Goal: Transaction & Acquisition: Obtain resource

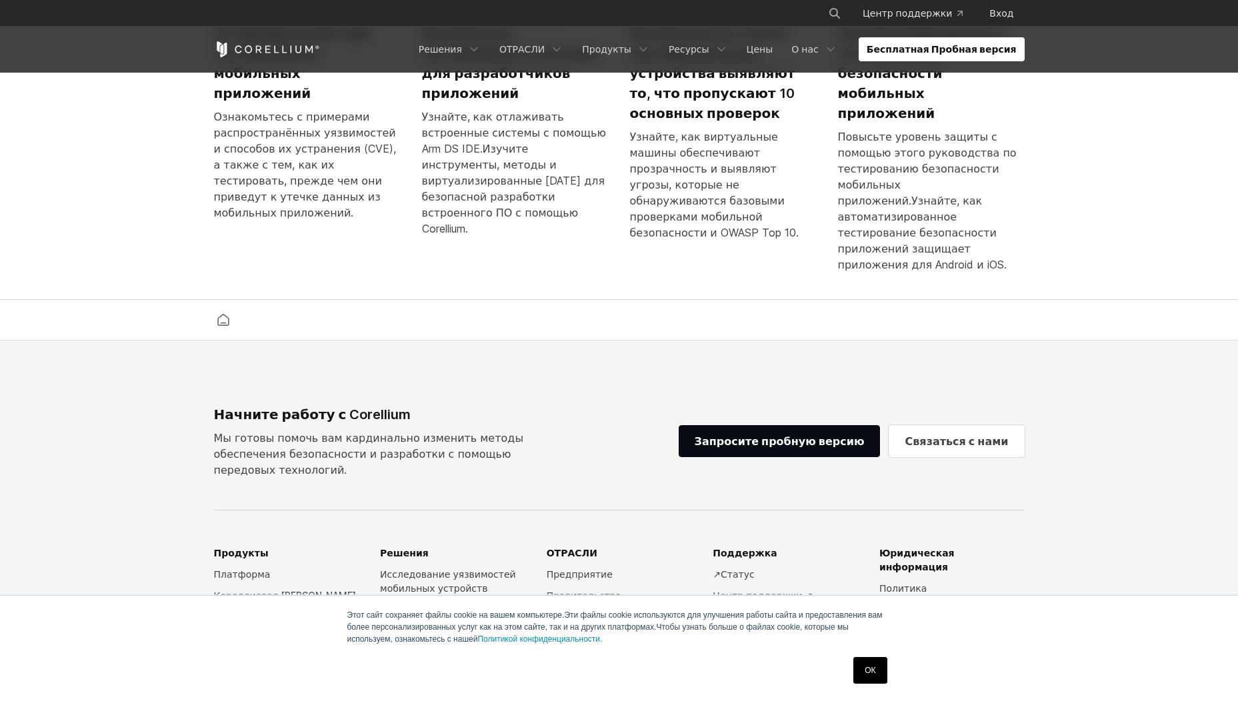
scroll to position [3307, 0]
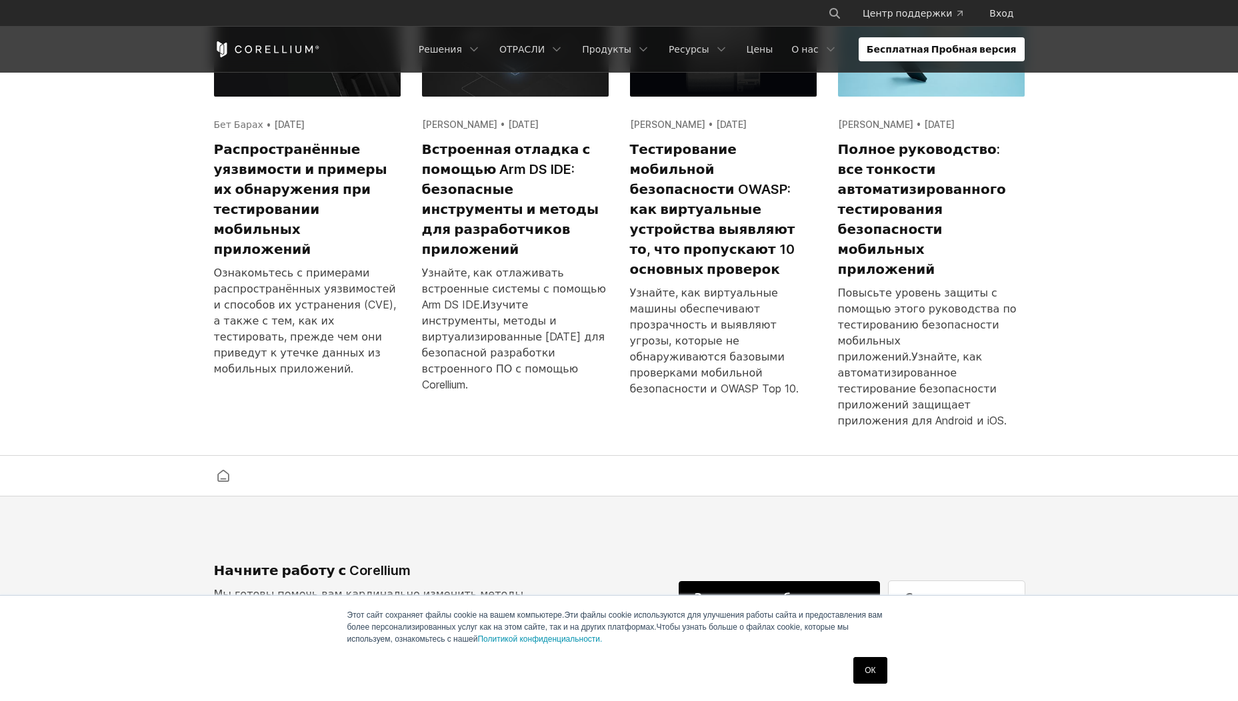
click at [783, 591] on ya-tr-span "Запросите пробную версию" at bounding box center [780, 597] width 170 height 13
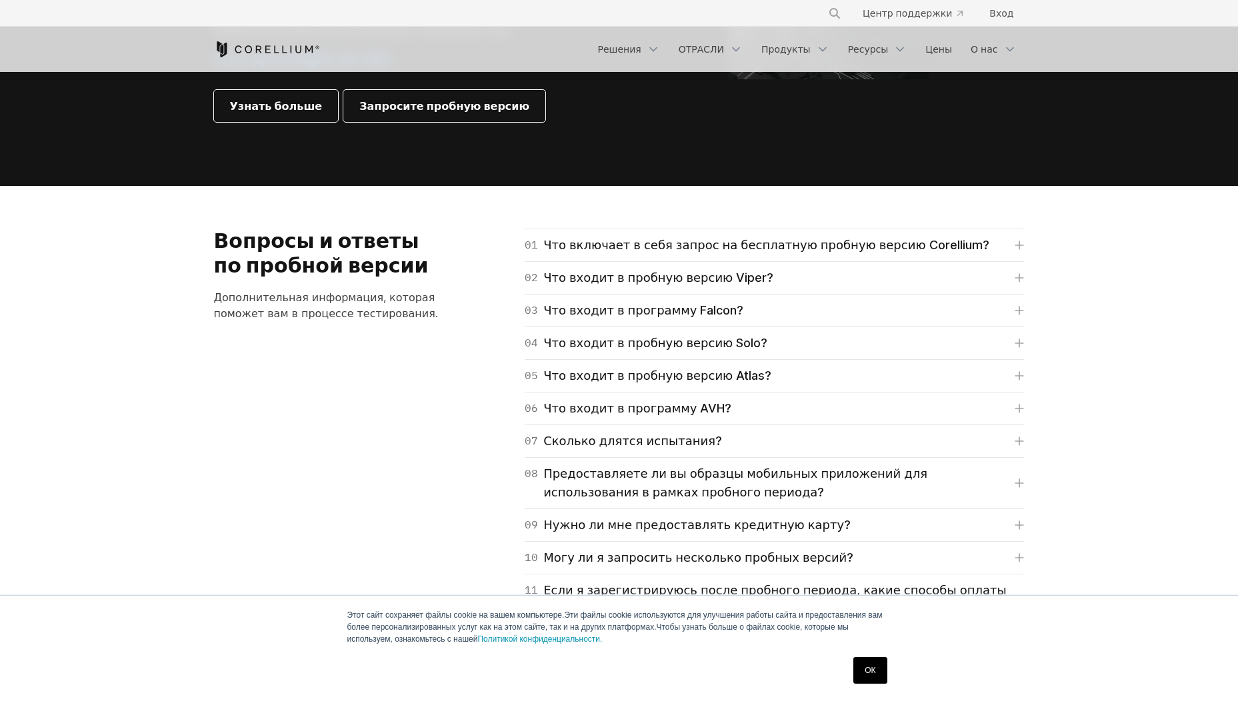
scroll to position [2000, 0]
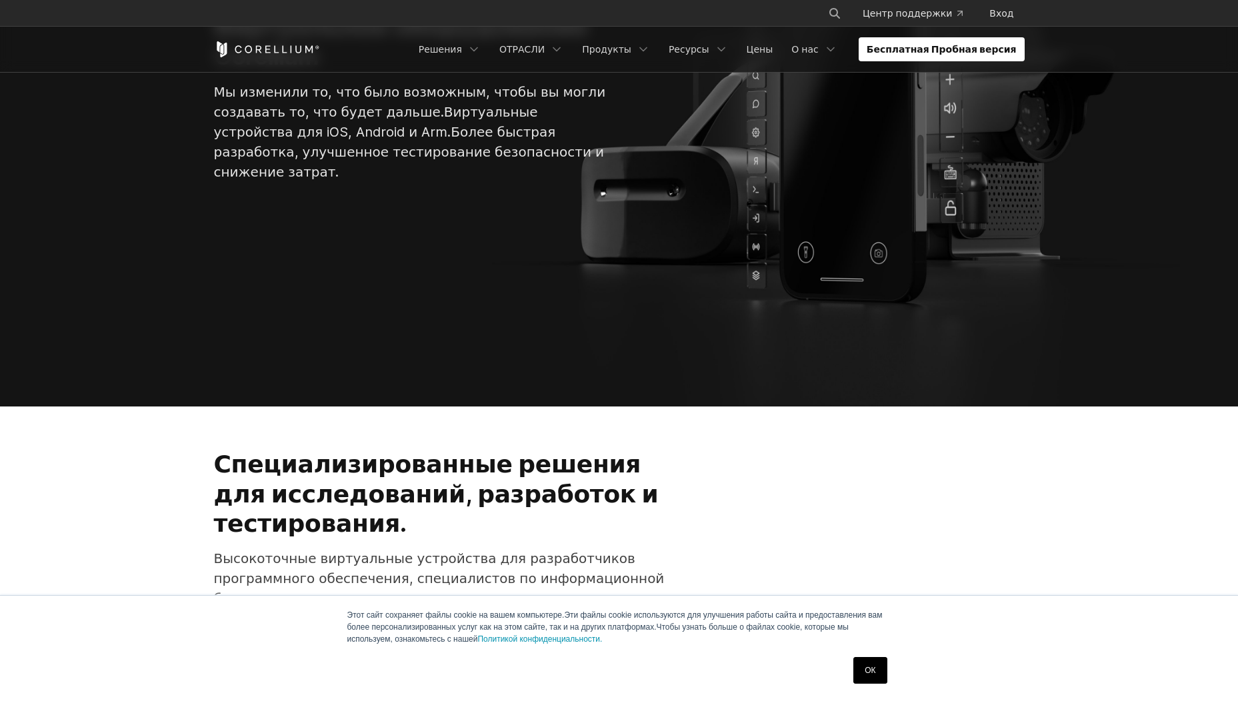
scroll to position [333, 0]
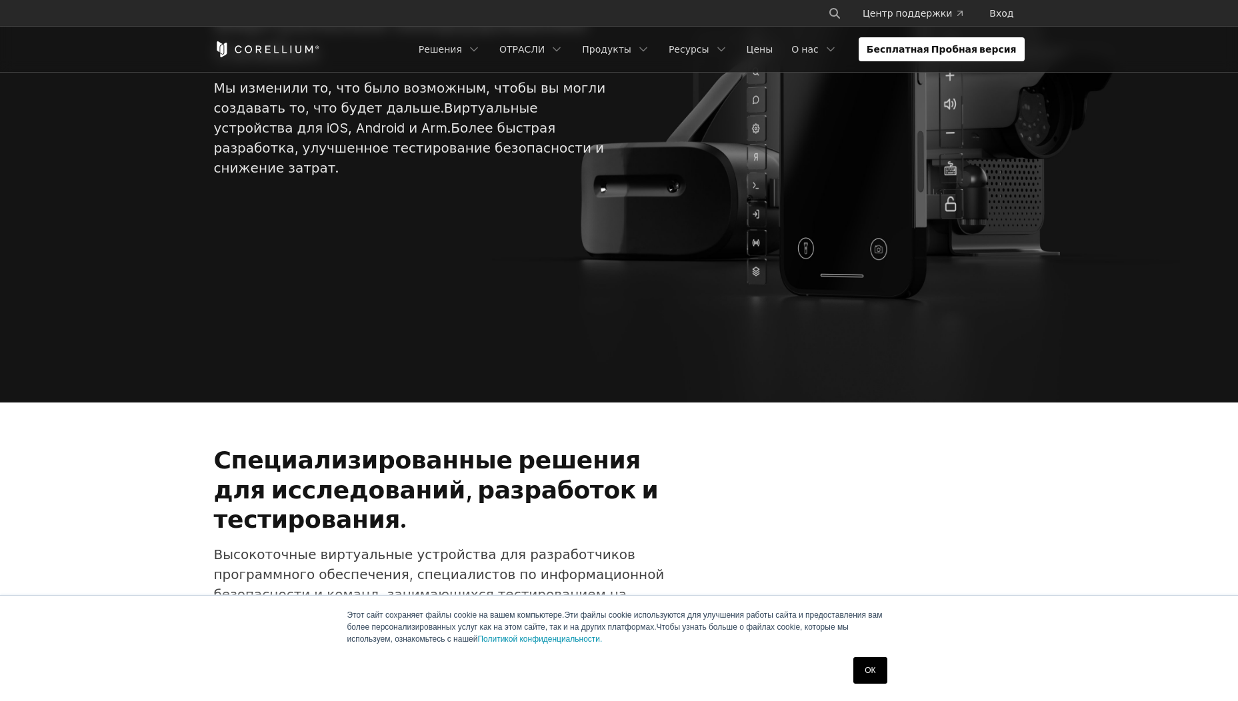
click at [865, 665] on link "ОК" at bounding box center [869, 670] width 33 height 27
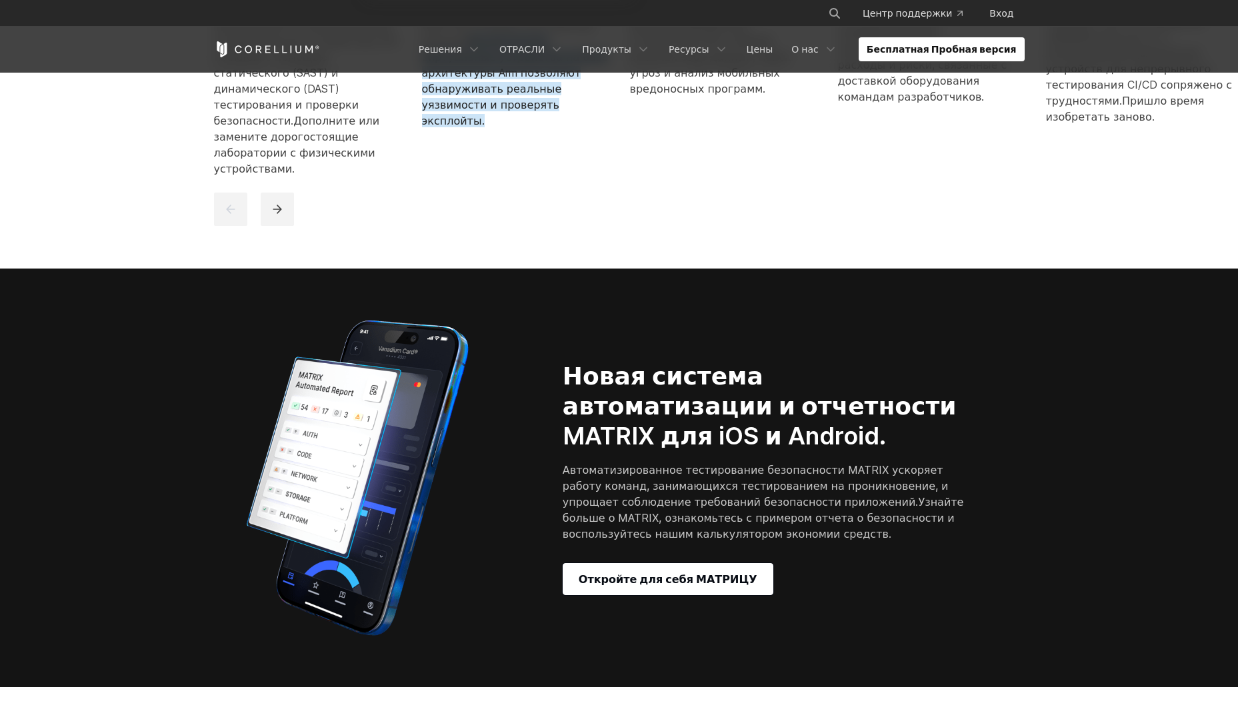
scroll to position [1467, 0]
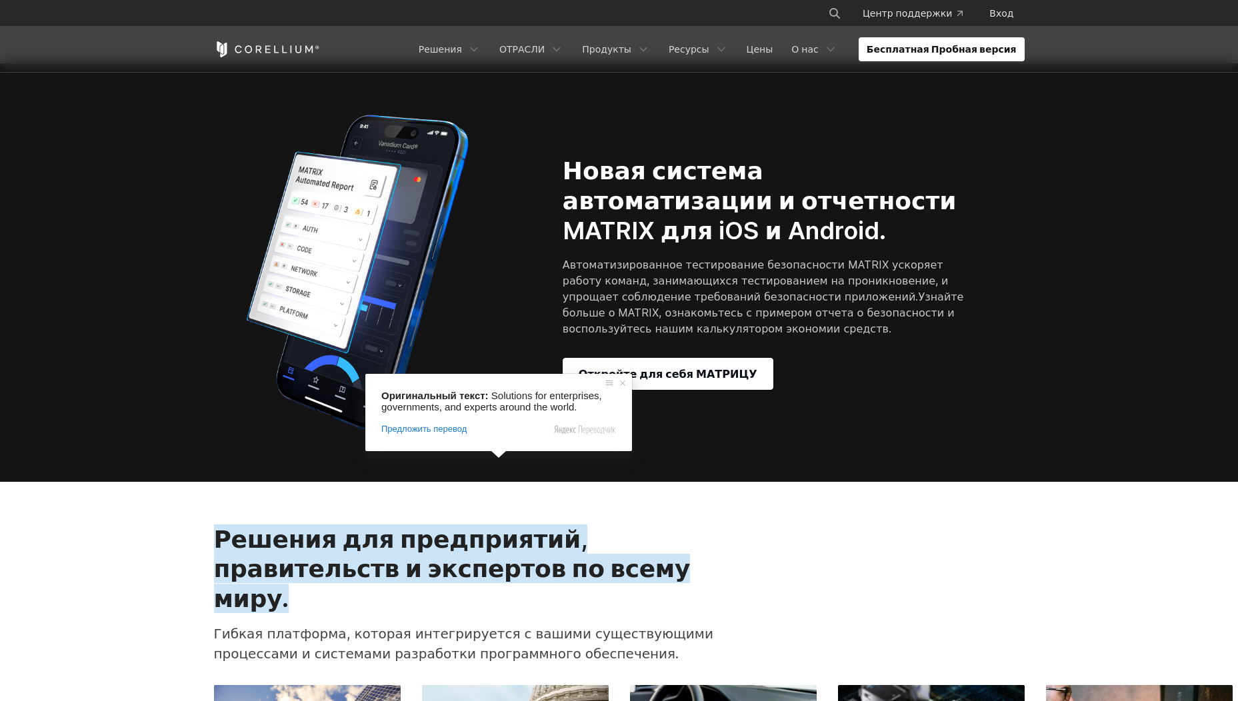
click at [860, 525] on div "Решения для предприятий, правительств и экспертов по всему миру. Гибкая платфор…" at bounding box center [619, 600] width 837 height 150
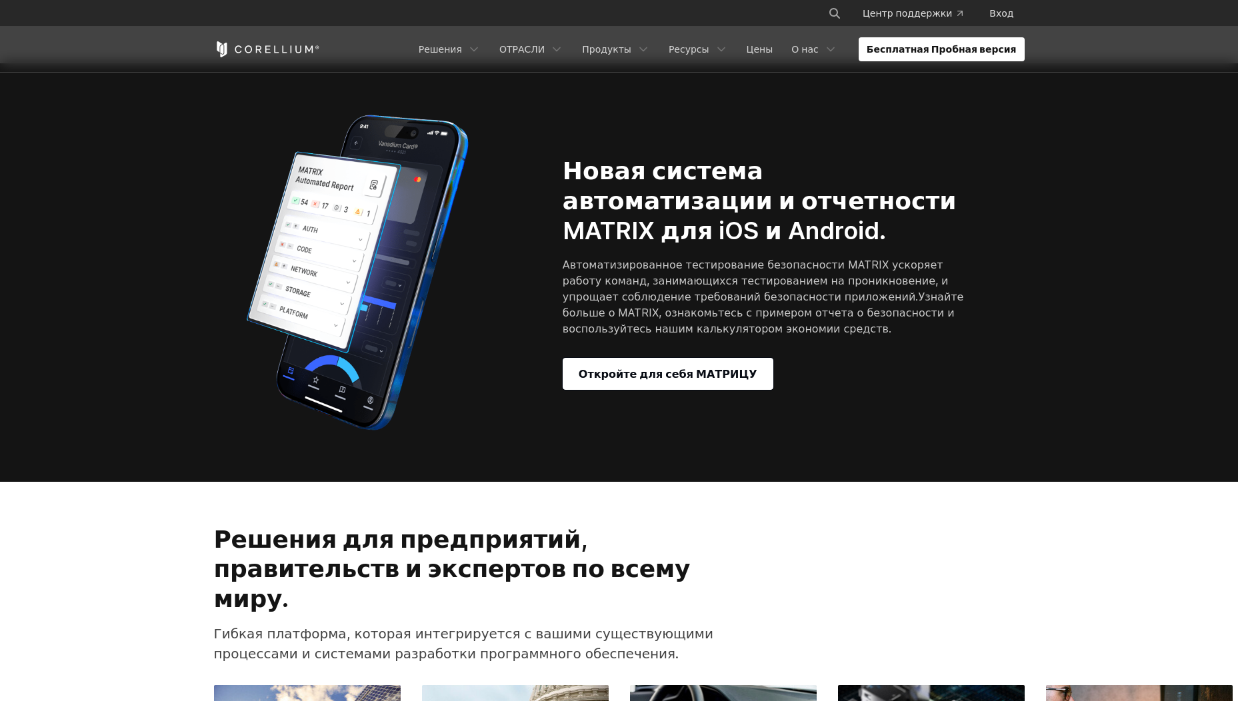
click at [690, 328] on div "Новая система автоматизации и отчетности MATRIX для iOS и Android. Автоматизиро…" at bounding box center [619, 272] width 837 height 333
click at [655, 366] on ya-tr-span "Откройте для себя МАТРИЦУ" at bounding box center [668, 374] width 179 height 16
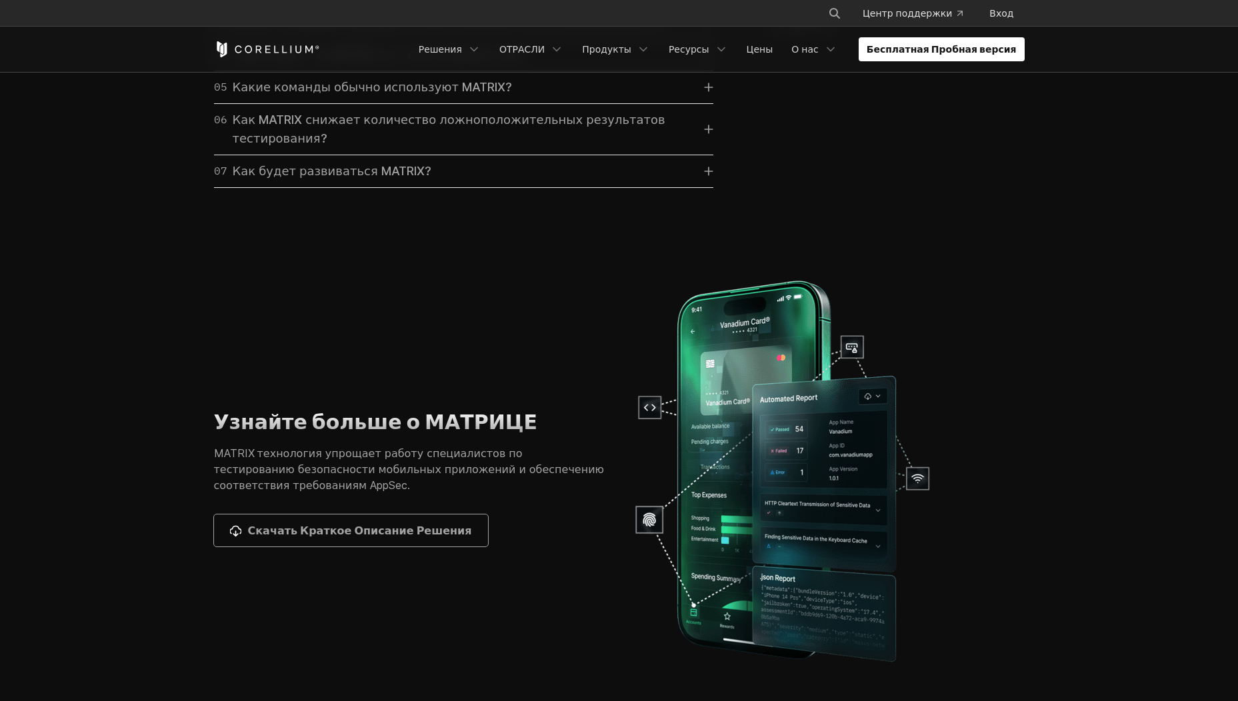
scroll to position [4467, 0]
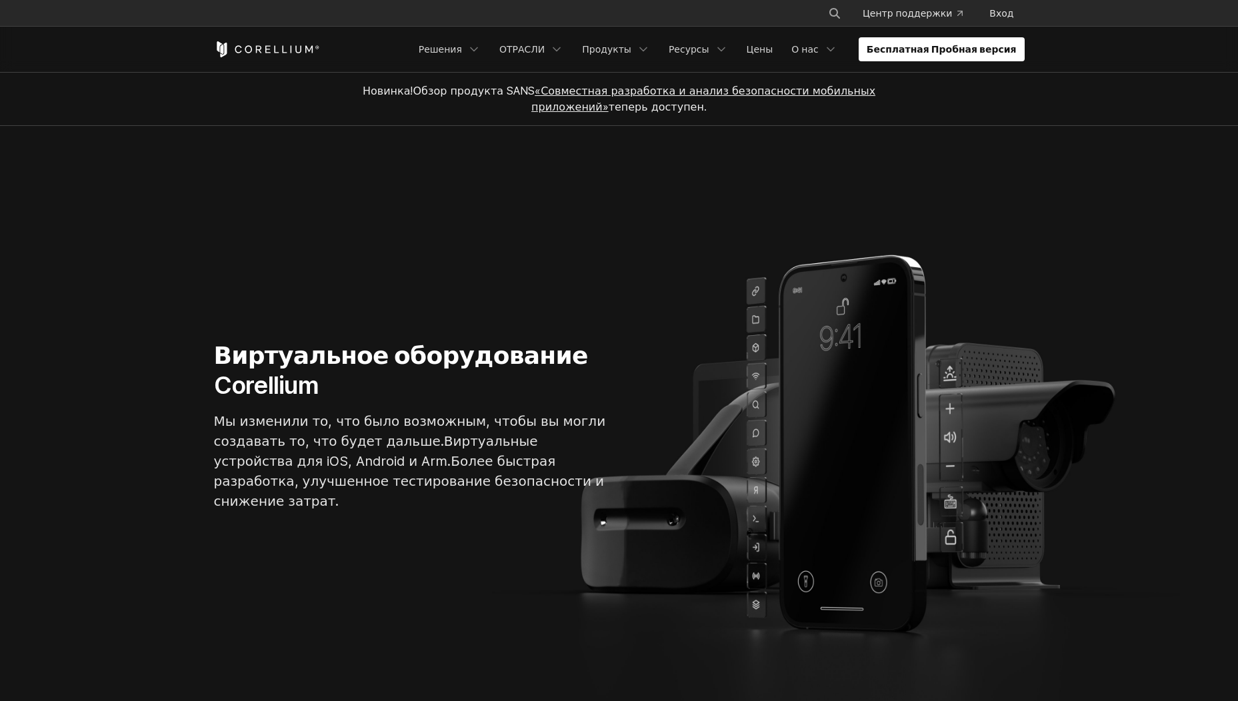
click at [517, 589] on section "Виртуальное оборудование Corellium Мы изменили то, что было возможным, чтобы вы…" at bounding box center [619, 431] width 1238 height 610
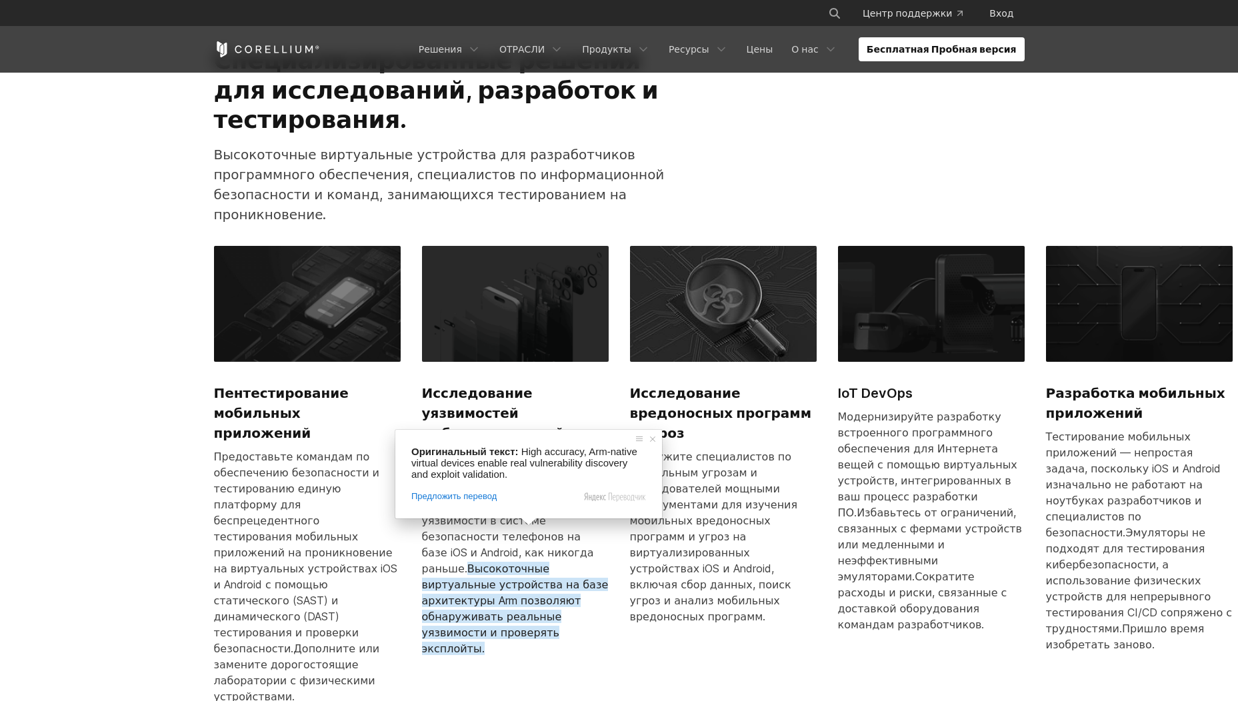
scroll to position [1000, 0]
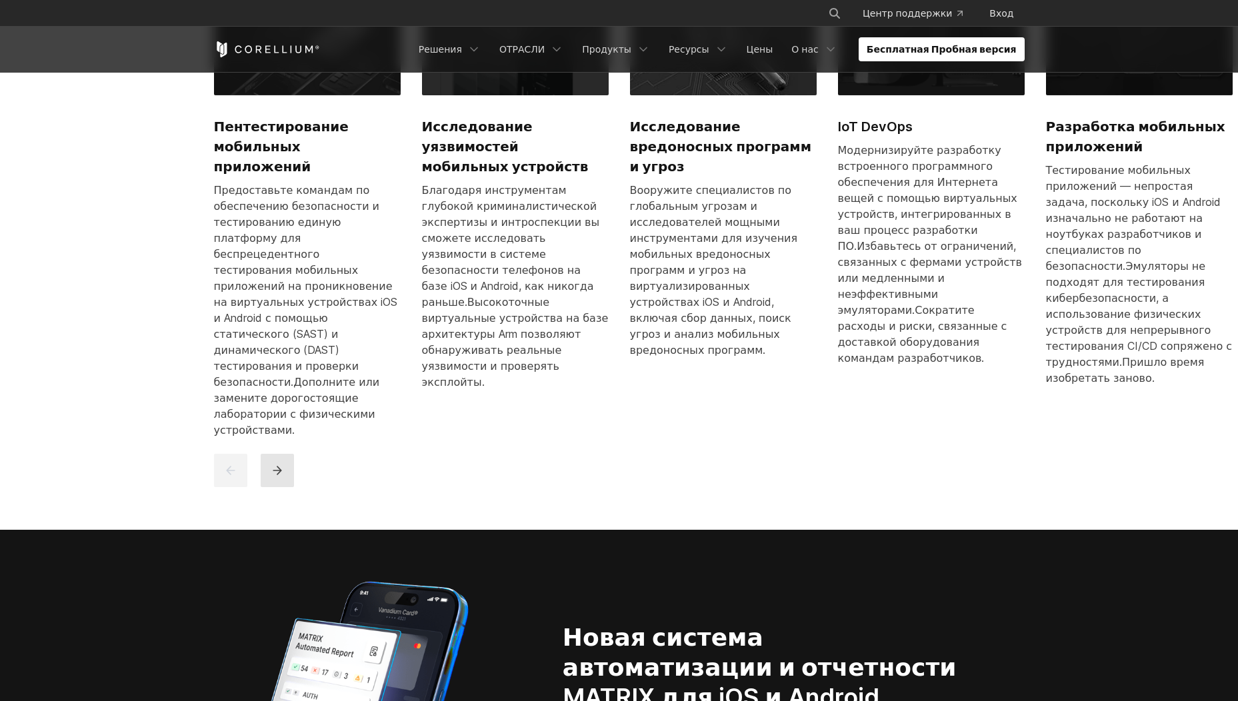
click at [289, 454] on button "Далее" at bounding box center [277, 470] width 33 height 33
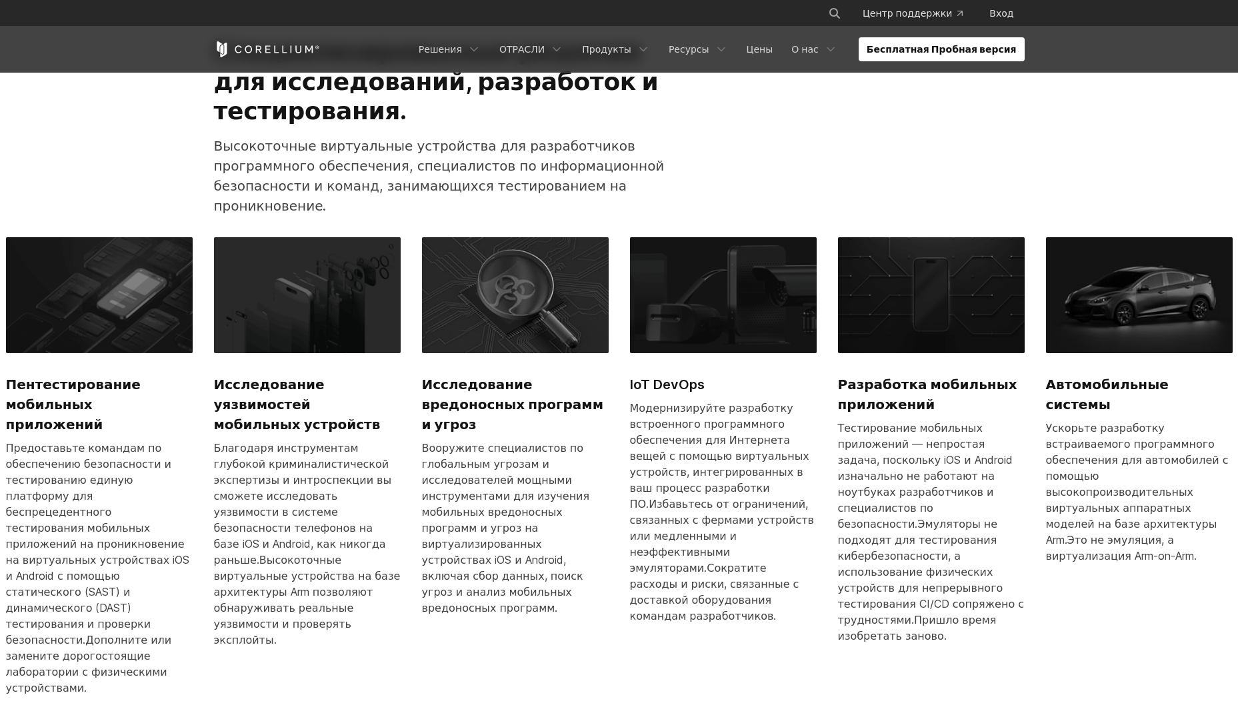
scroll to position [733, 0]
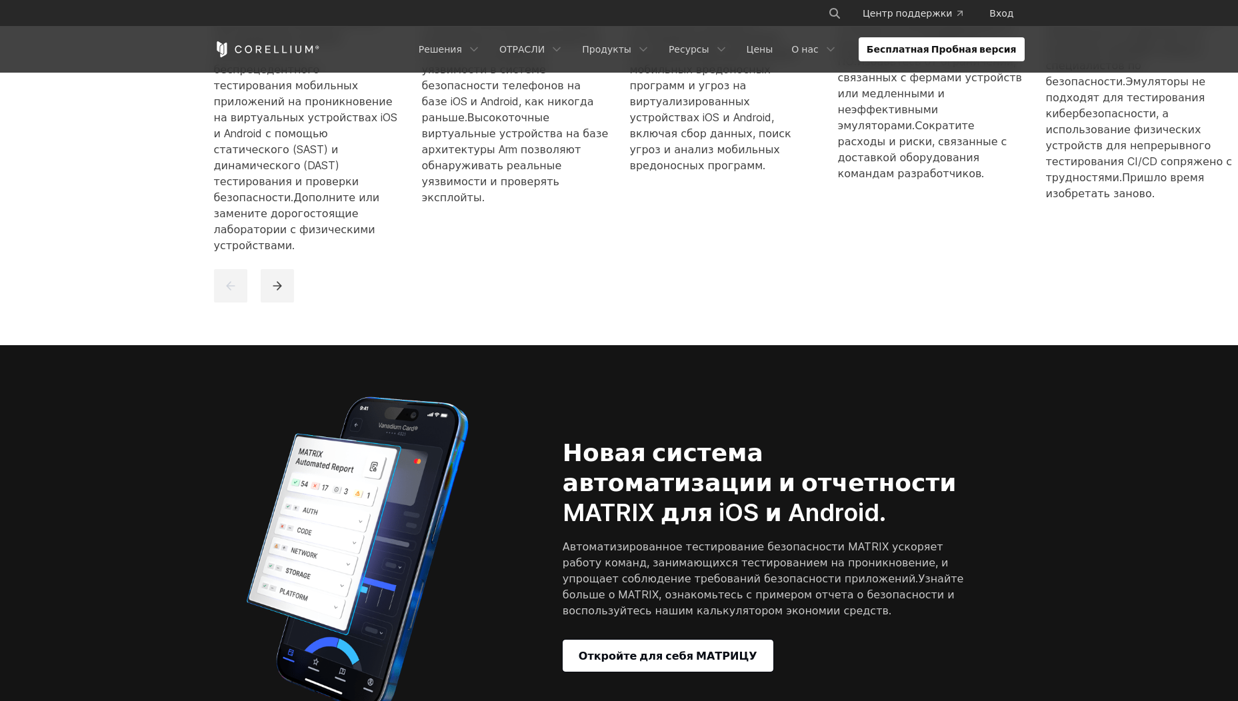
scroll to position [1267, 0]
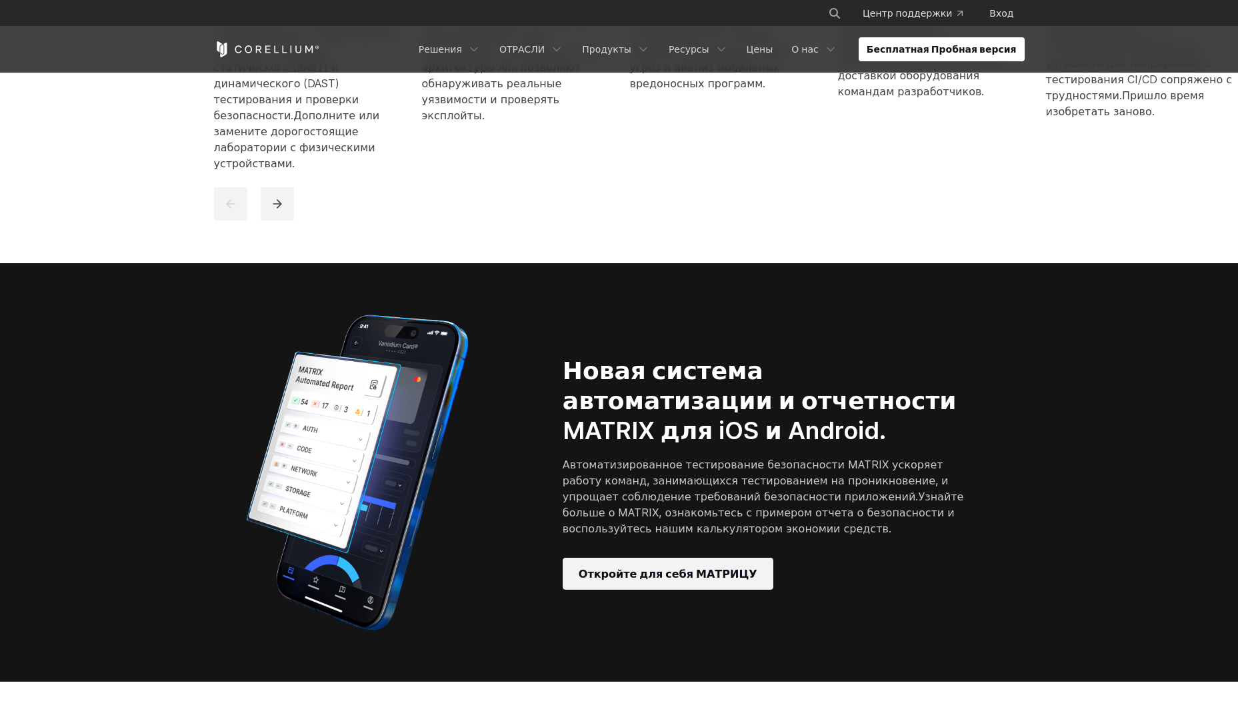
click at [722, 558] on link "Откройте для себя МАТРИЦУ" at bounding box center [668, 574] width 211 height 32
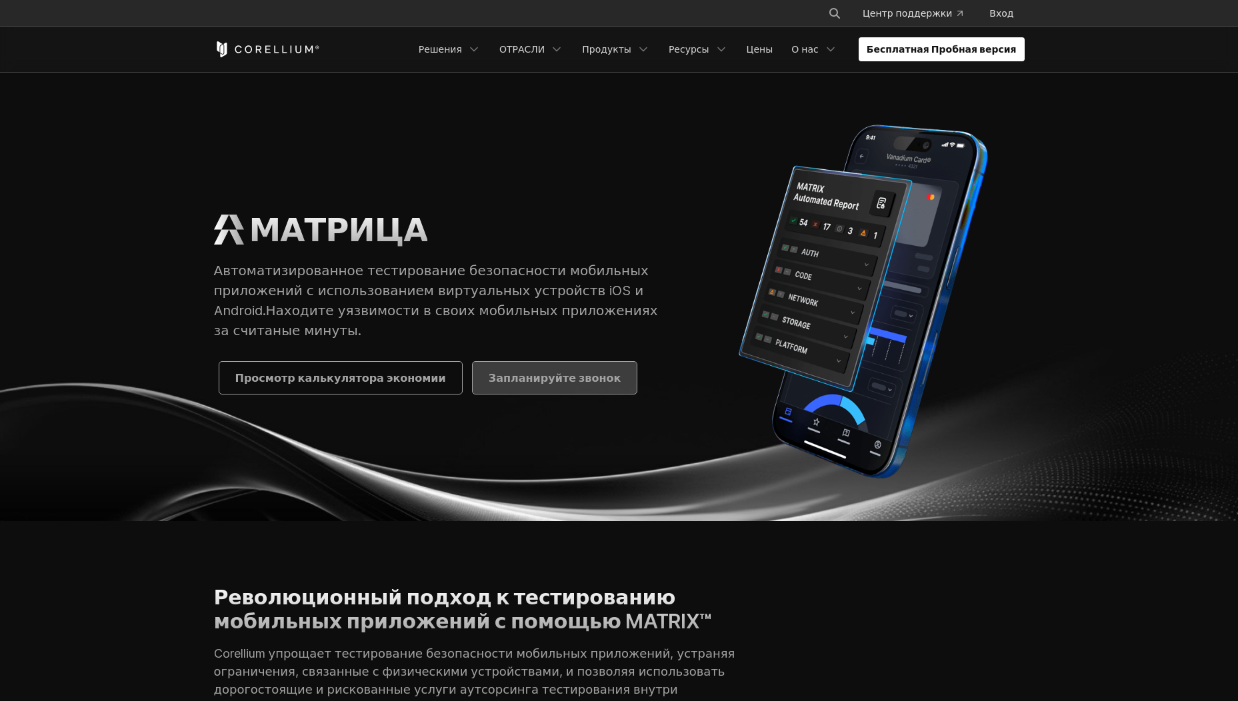
click at [495, 385] on ya-tr-span "Запланируйте звонок" at bounding box center [555, 378] width 133 height 16
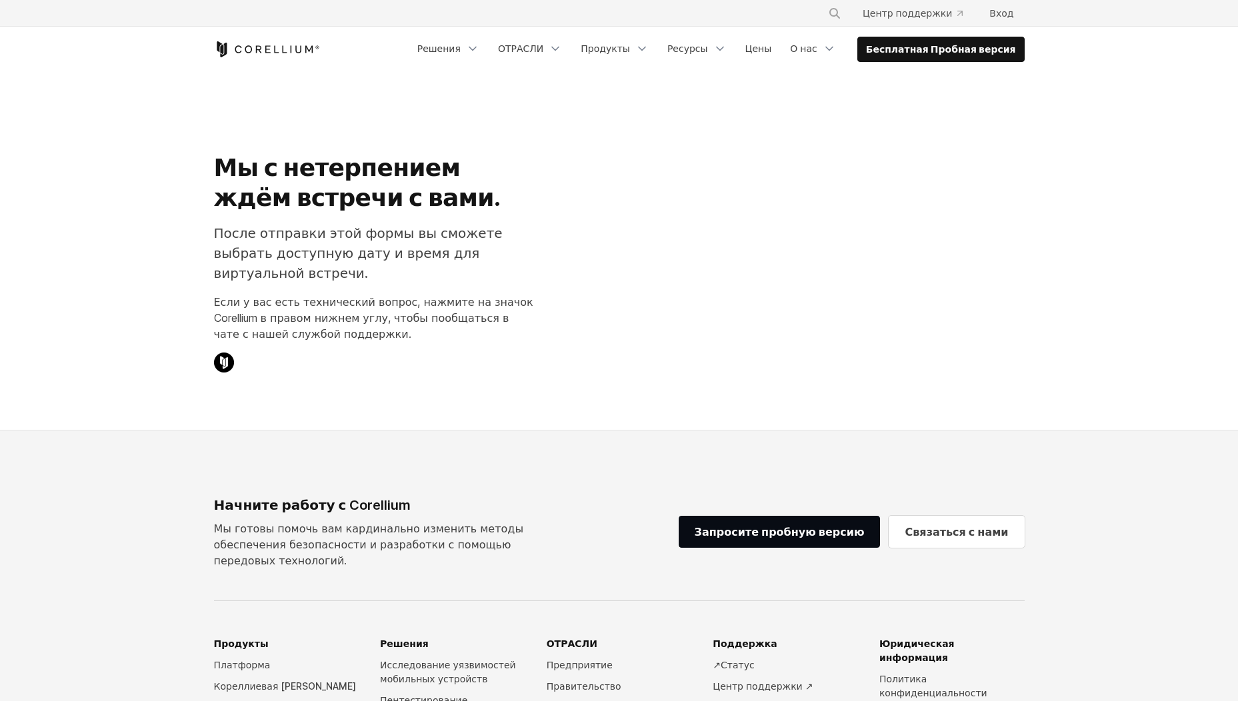
select select "**"
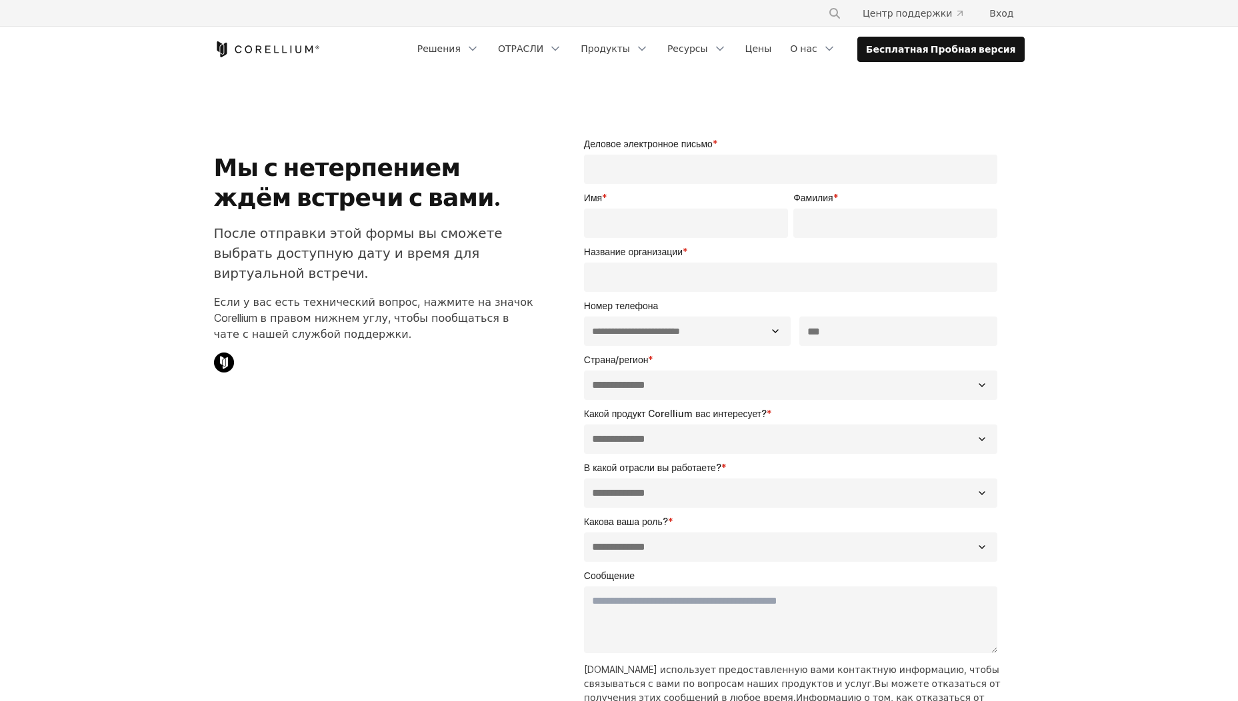
scroll to position [333, 0]
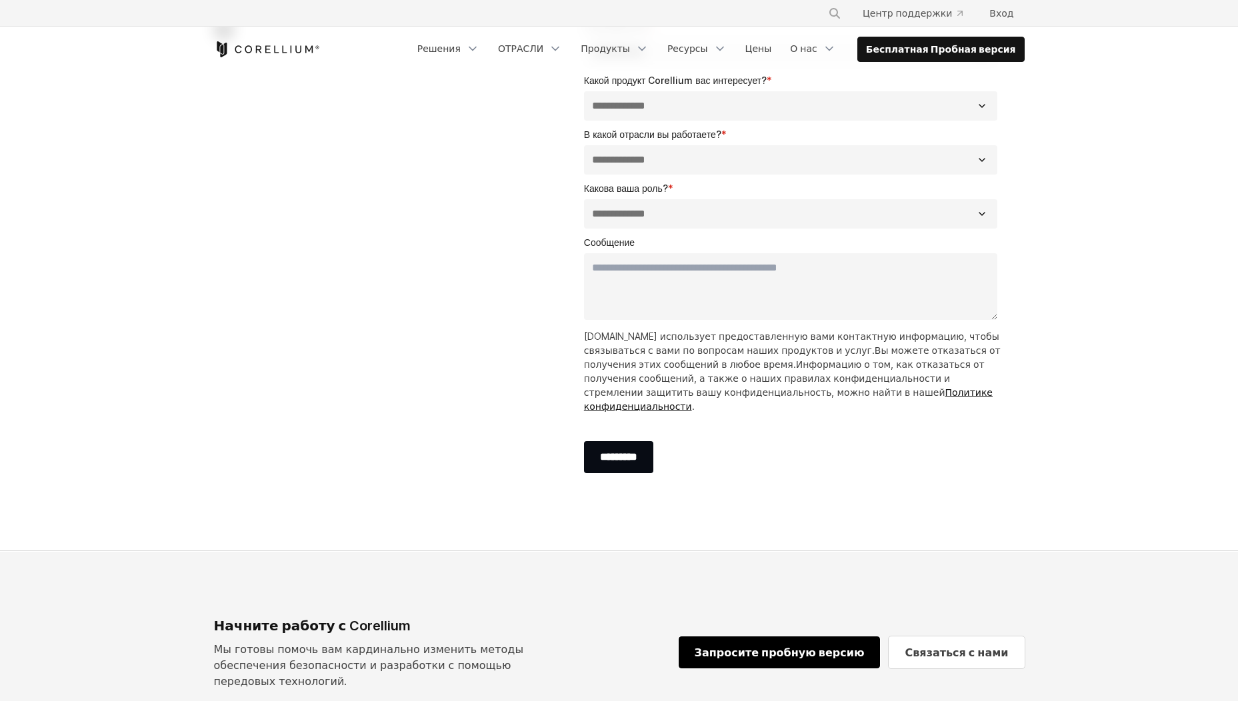
click at [755, 646] on ya-tr-span "Запросите пробную версию" at bounding box center [780, 652] width 170 height 13
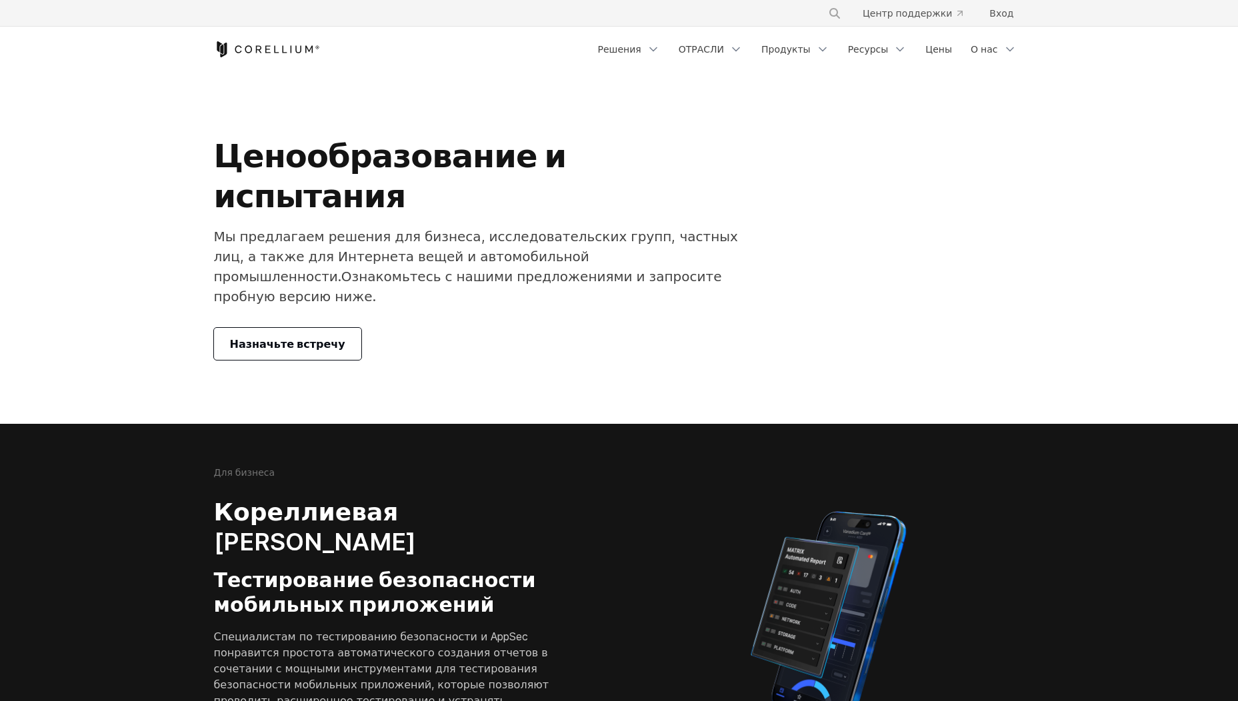
click at [272, 336] on ya-tr-span "Назначьте встречу" at bounding box center [287, 344] width 115 height 16
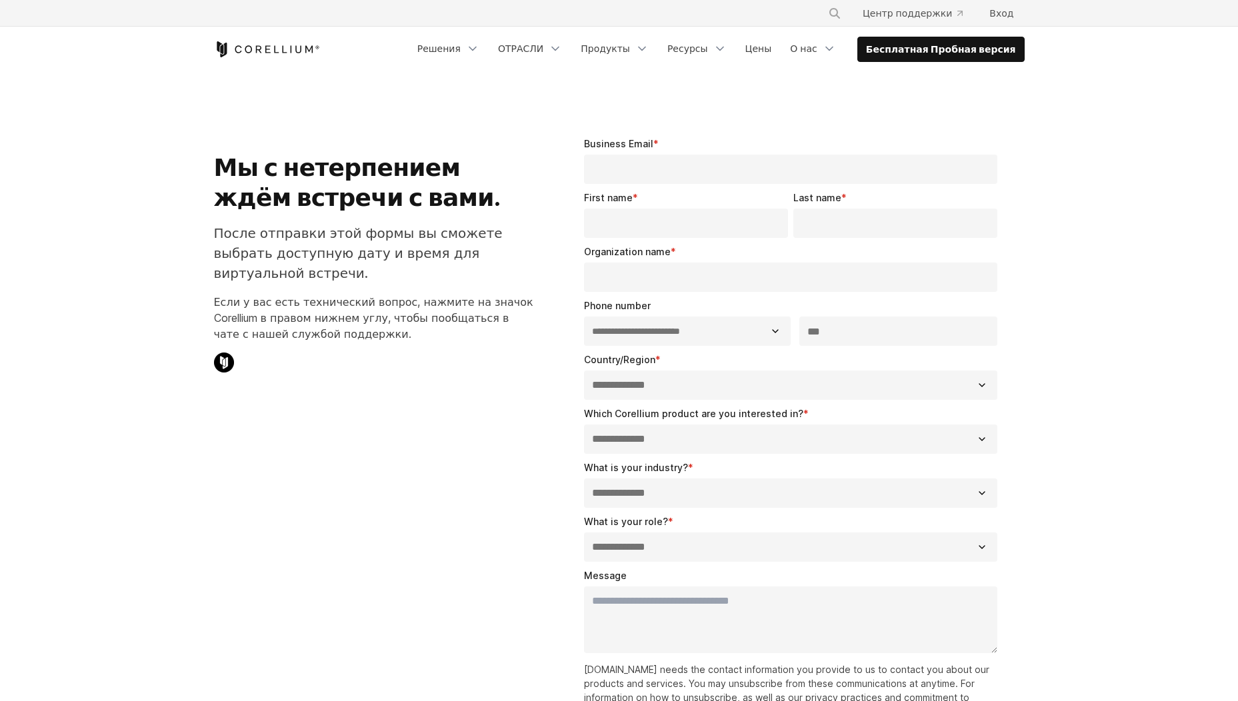
select select "**"
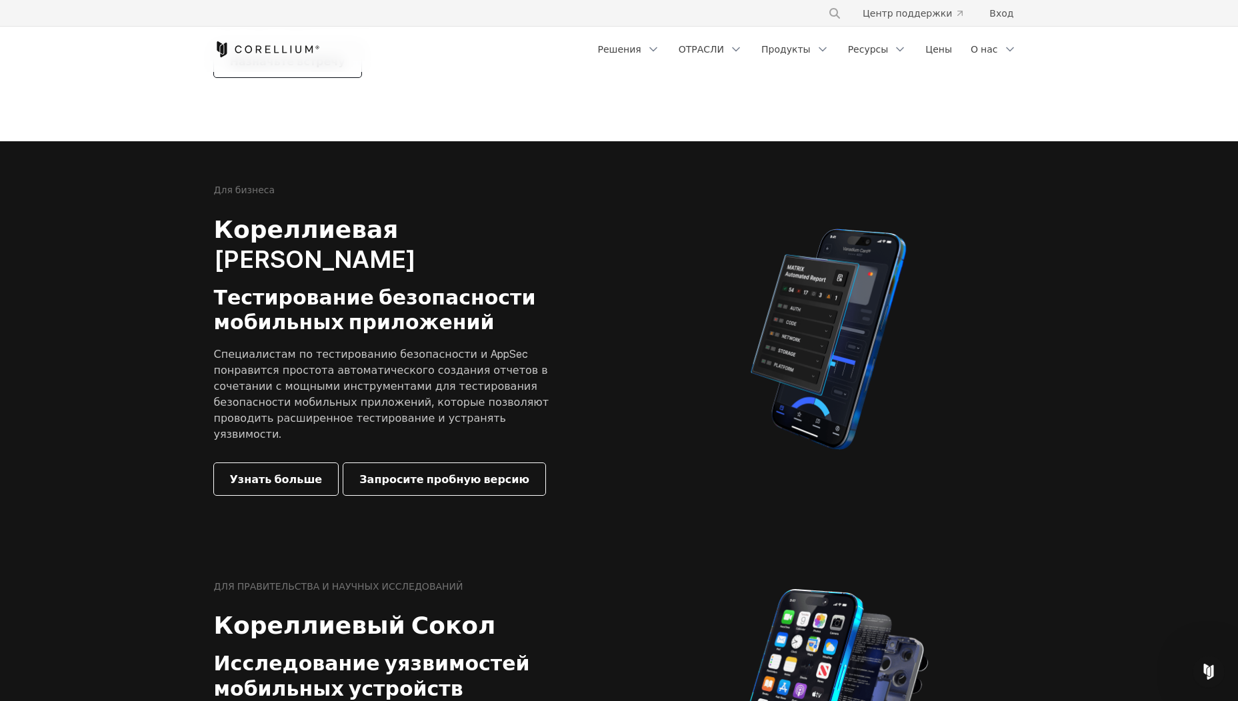
scroll to position [400, 0]
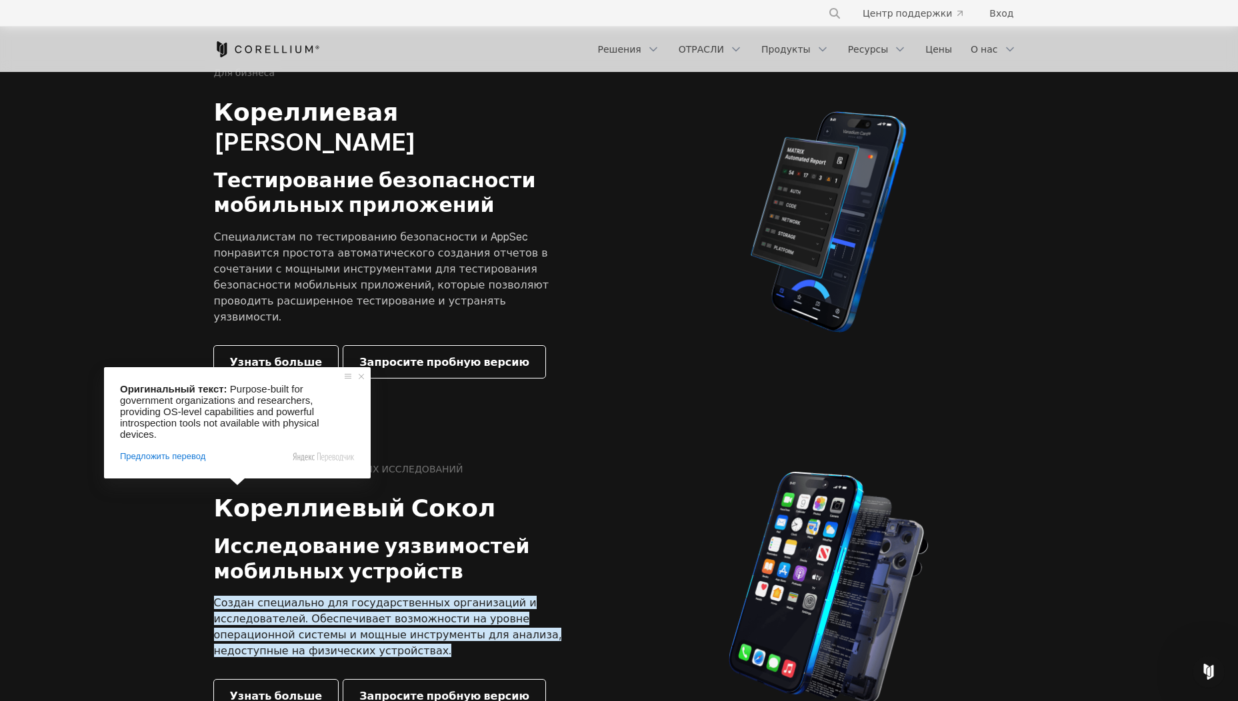
click at [555, 463] on div "ДЛЯ ПРАВИТЕЛЬСТВА И НАУЧНЫХ ИССЛЕДОВАНИЙ" at bounding box center [400, 469] width 373 height 12
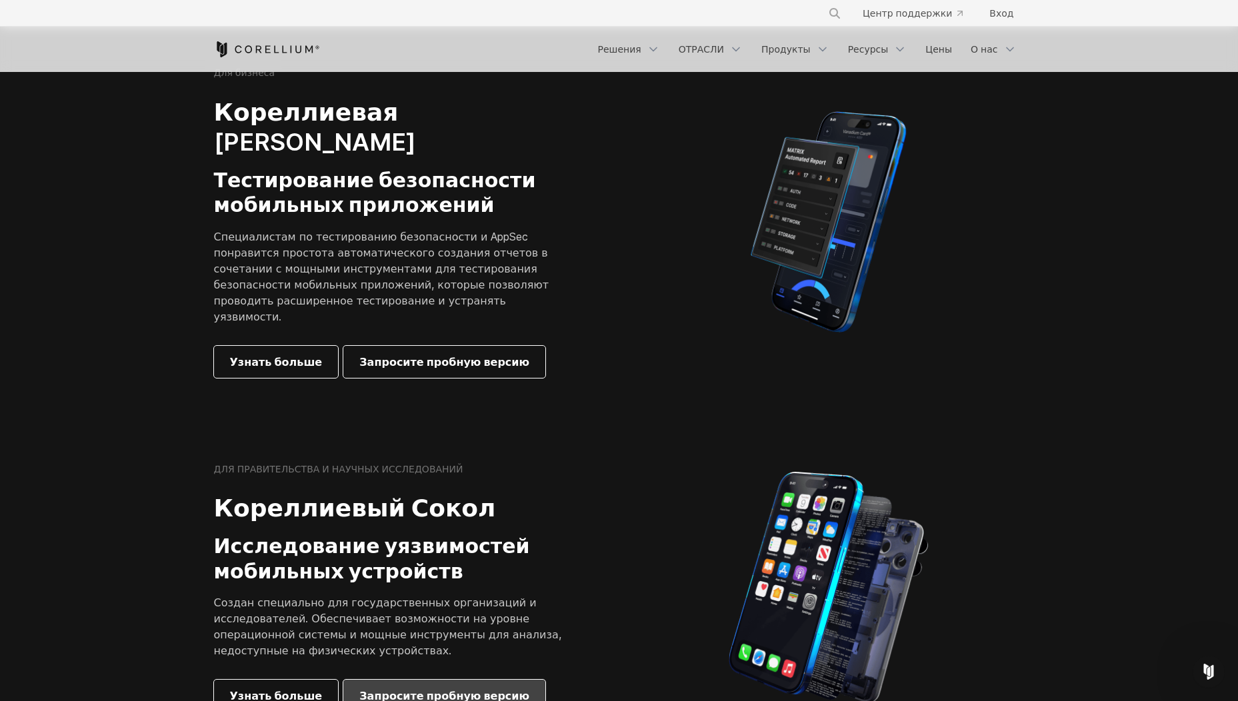
click at [446, 680] on link "Запросите пробную версию" at bounding box center [444, 696] width 202 height 32
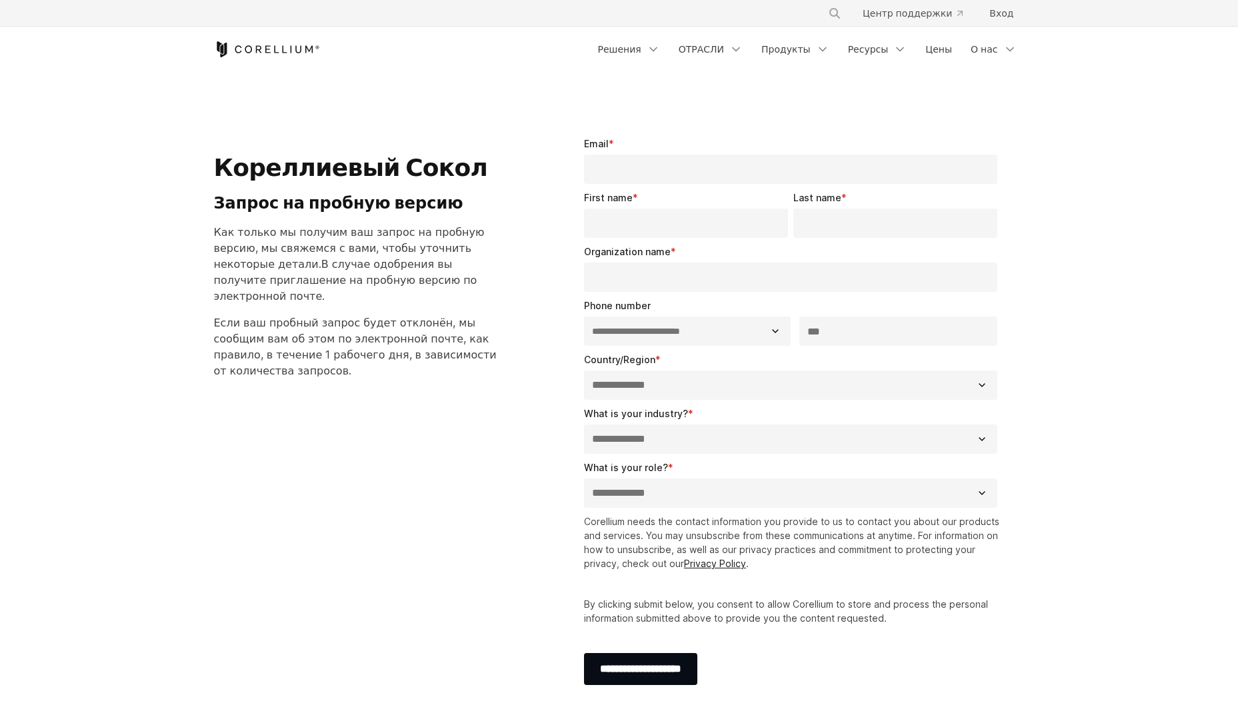
select select "**"
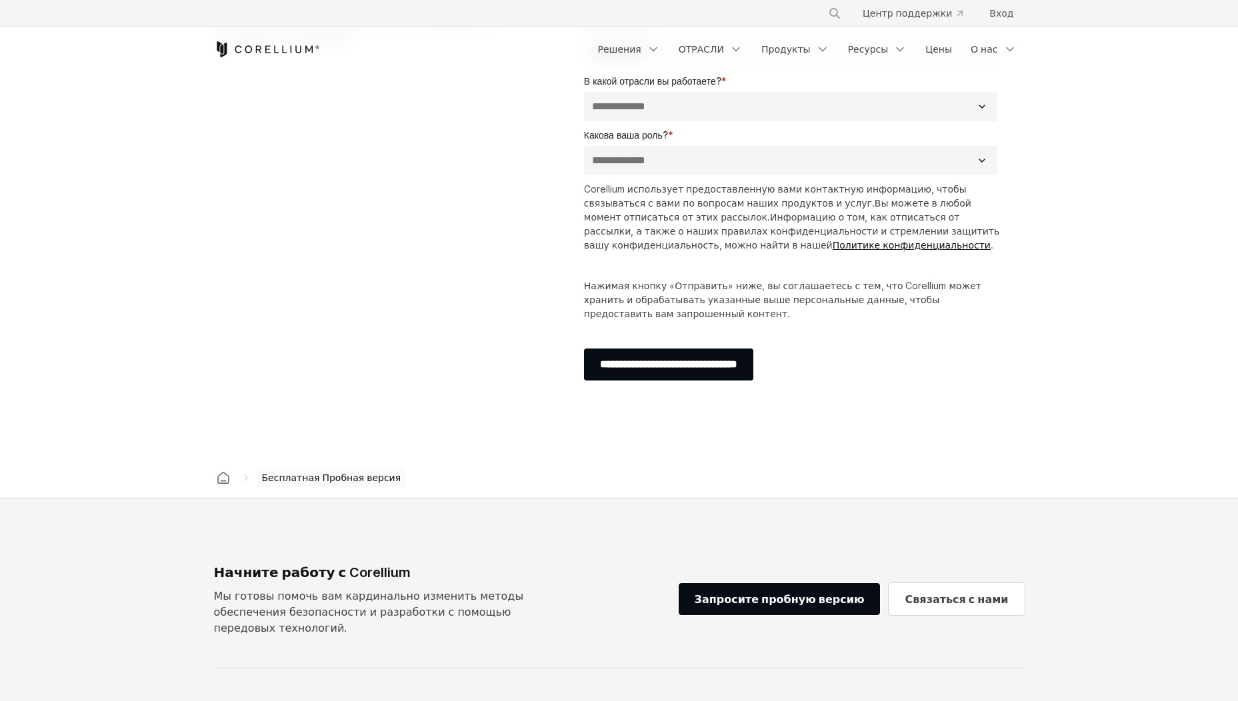
scroll to position [333, 0]
click at [629, 366] on input "**********" at bounding box center [668, 364] width 169 height 32
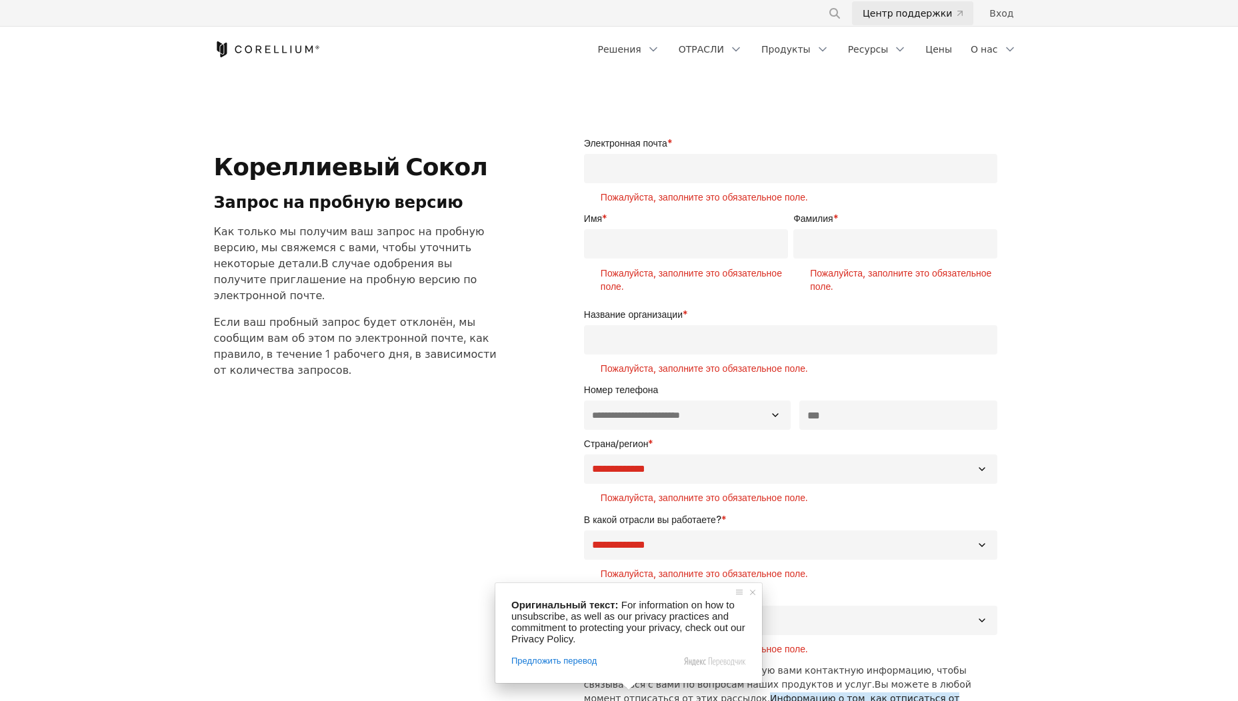
scroll to position [0, 0]
